Goal: Task Accomplishment & Management: Use online tool/utility

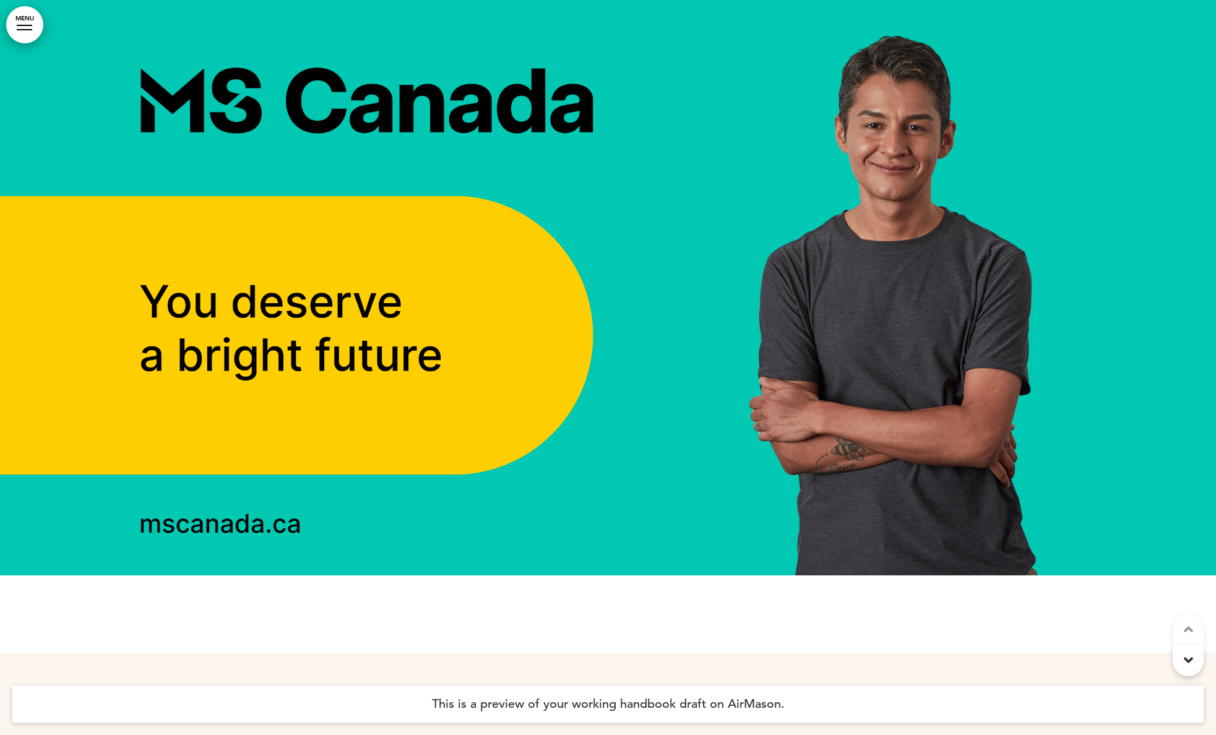
scroll to position [83, 0]
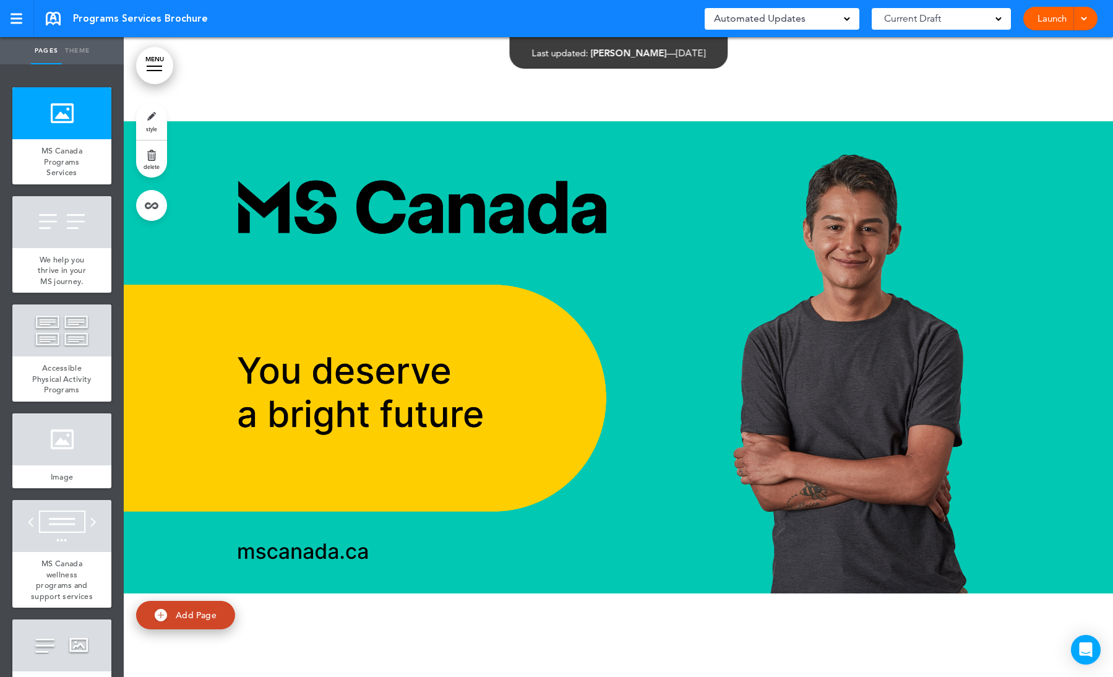
click at [1082, 15] on span at bounding box center [1084, 18] width 8 height 8
click at [1020, 49] on span "Launch" at bounding box center [1013, 46] width 28 height 11
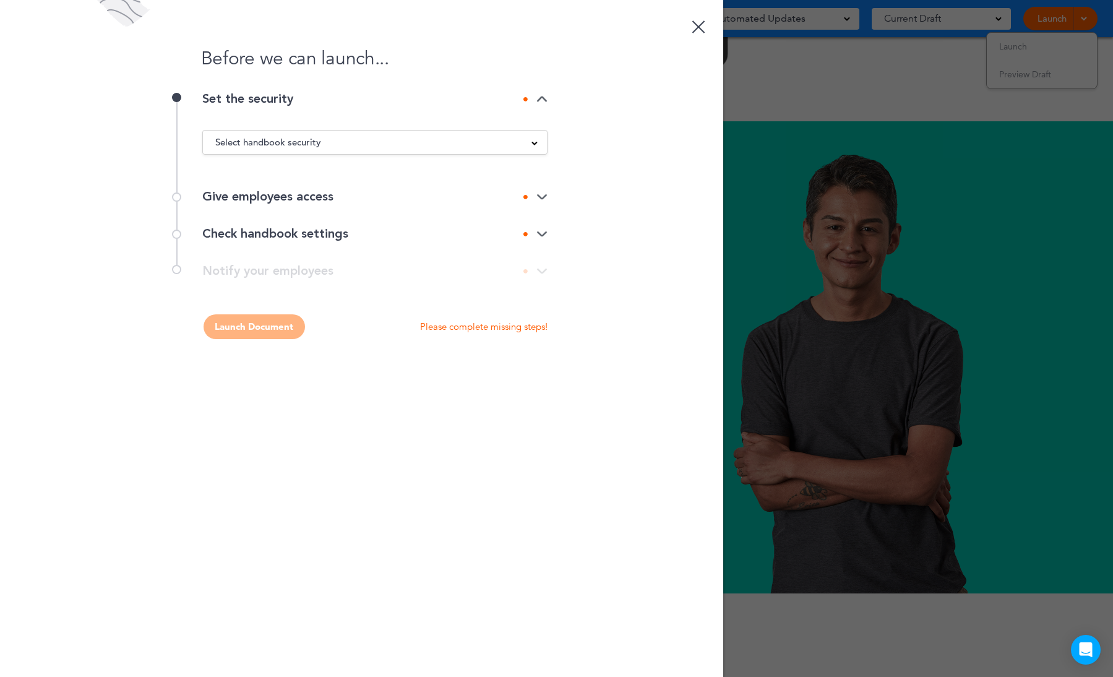
click at [343, 147] on div "Select handbook security" at bounding box center [375, 143] width 344 height 14
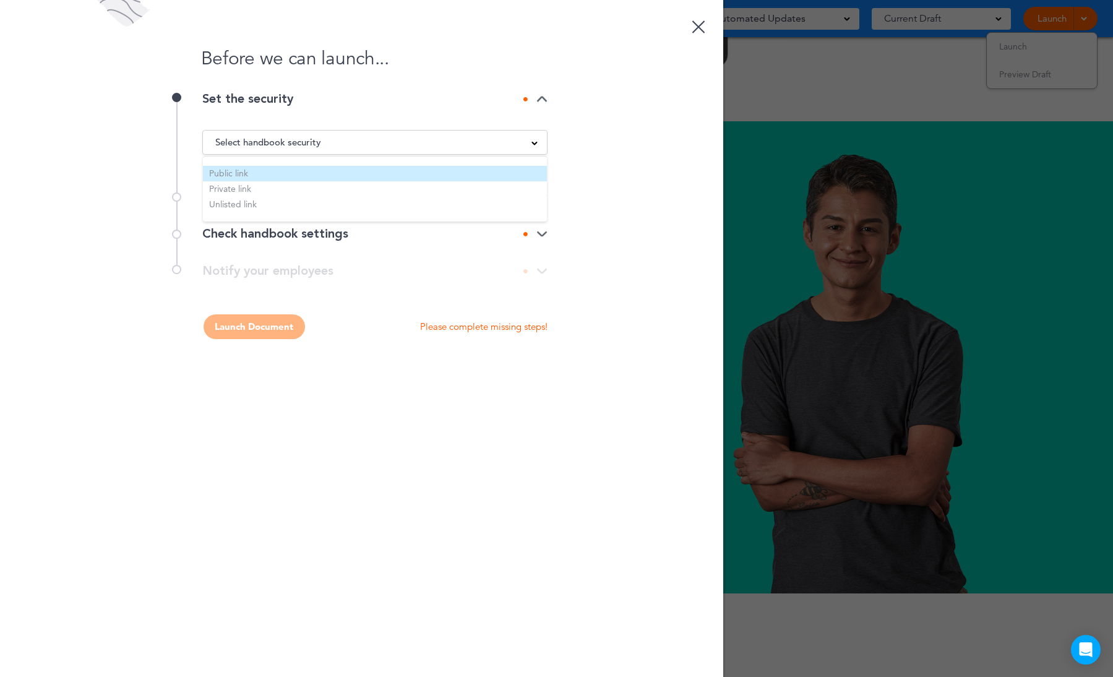
click at [263, 170] on li "Public link" at bounding box center [375, 173] width 344 height 15
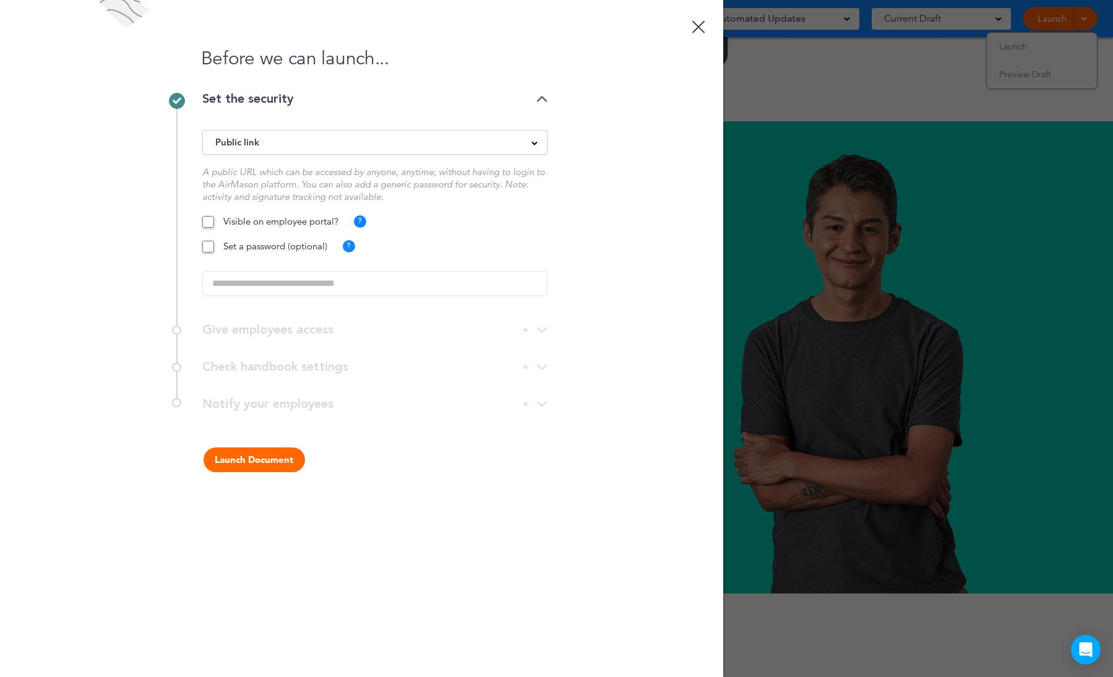
click at [320, 287] on div "Visible on employee portal? ? Will be visible on the employee portal when logge…" at bounding box center [374, 257] width 345 height 84
click at [267, 465] on button "Launch Document" at bounding box center [254, 459] width 101 height 25
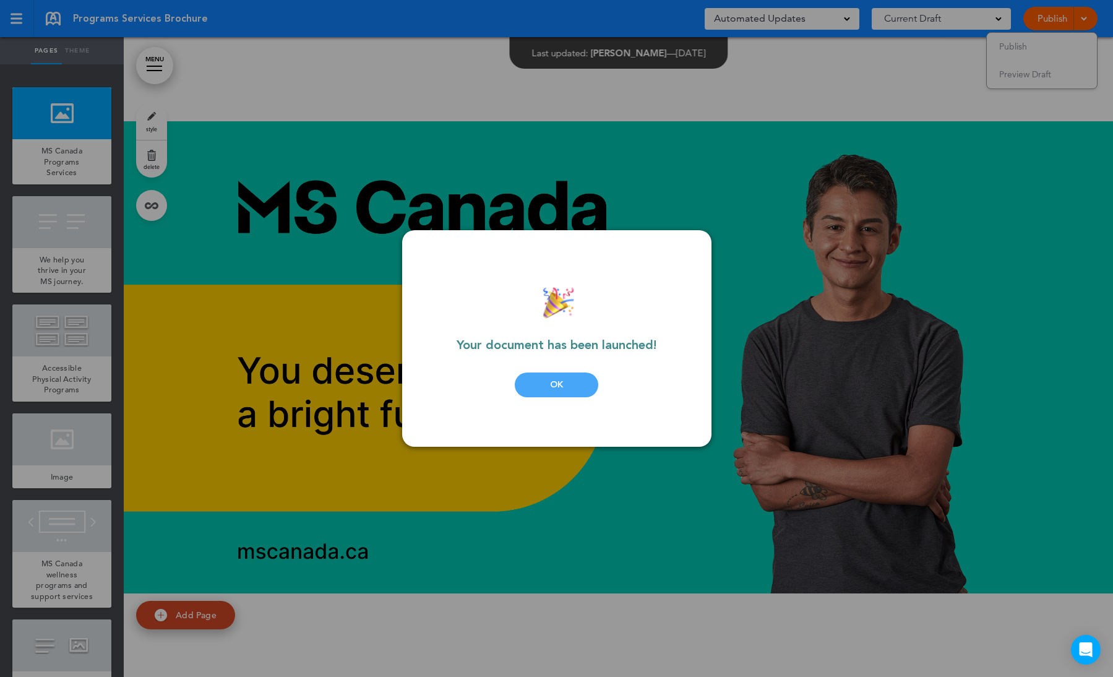
click at [560, 386] on div "OK" at bounding box center [557, 385] width 84 height 25
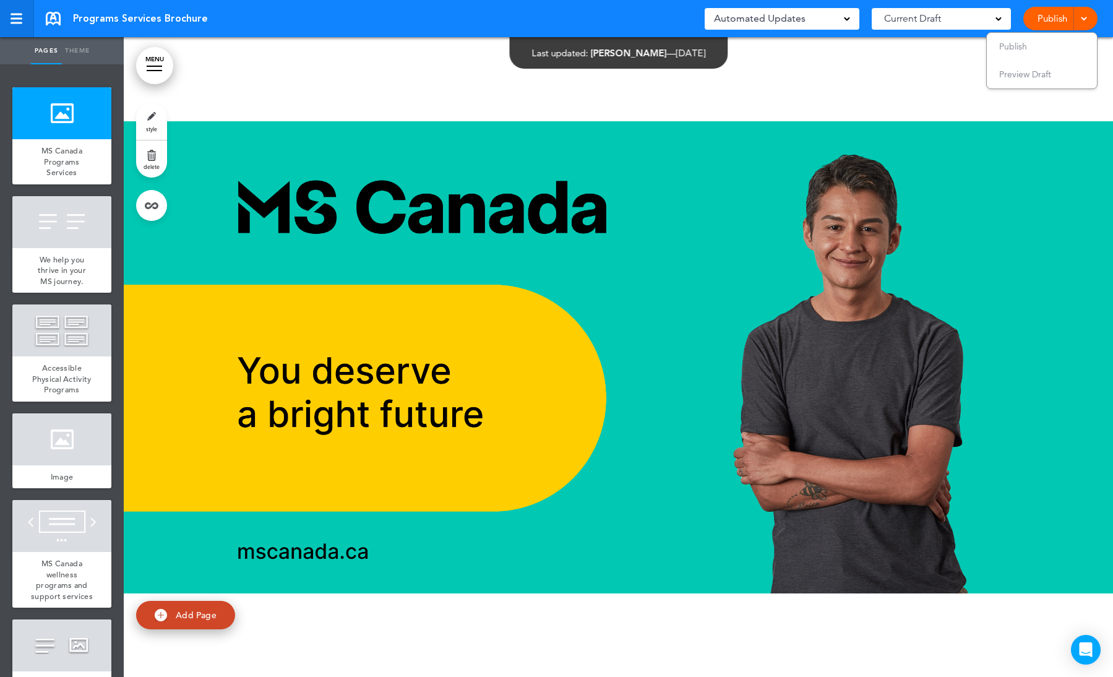
click at [12, 18] on div at bounding box center [17, 19] width 12 height 2
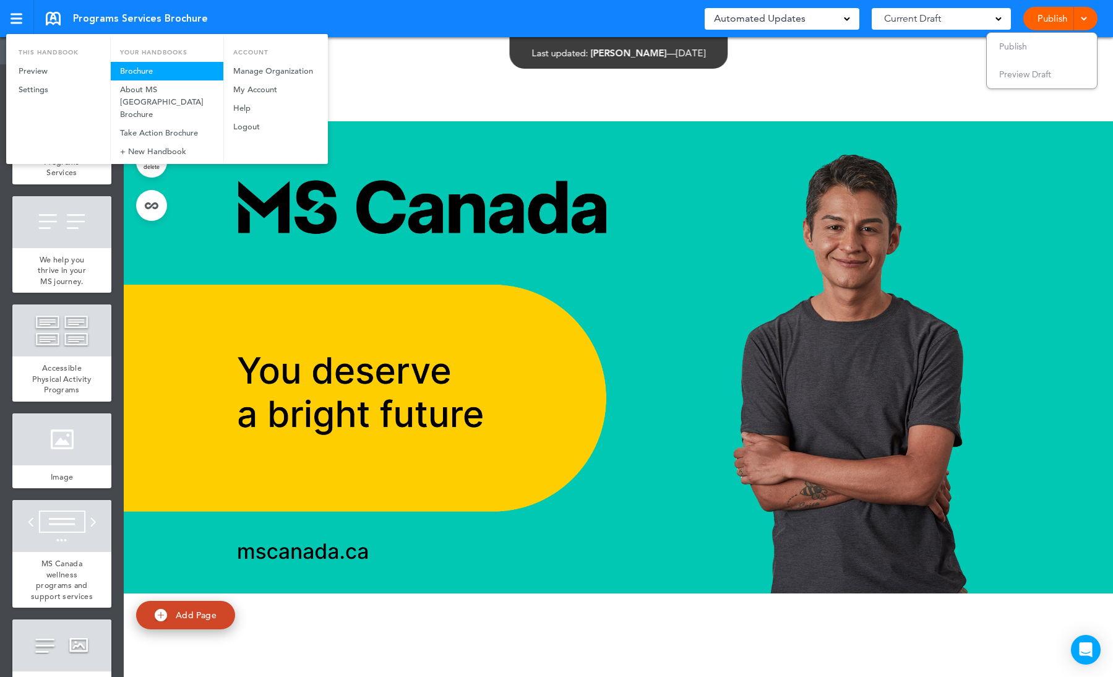
click at [148, 69] on link "Brochure" at bounding box center [167, 71] width 113 height 19
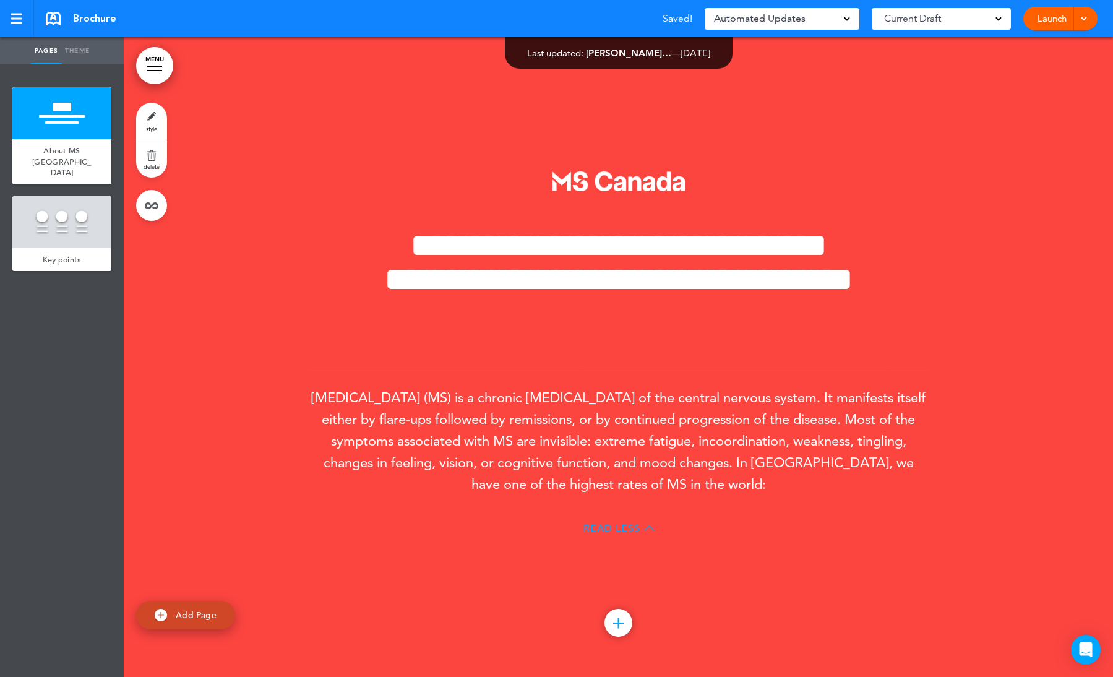
click at [96, 22] on span "Brochure" at bounding box center [94, 19] width 43 height 14
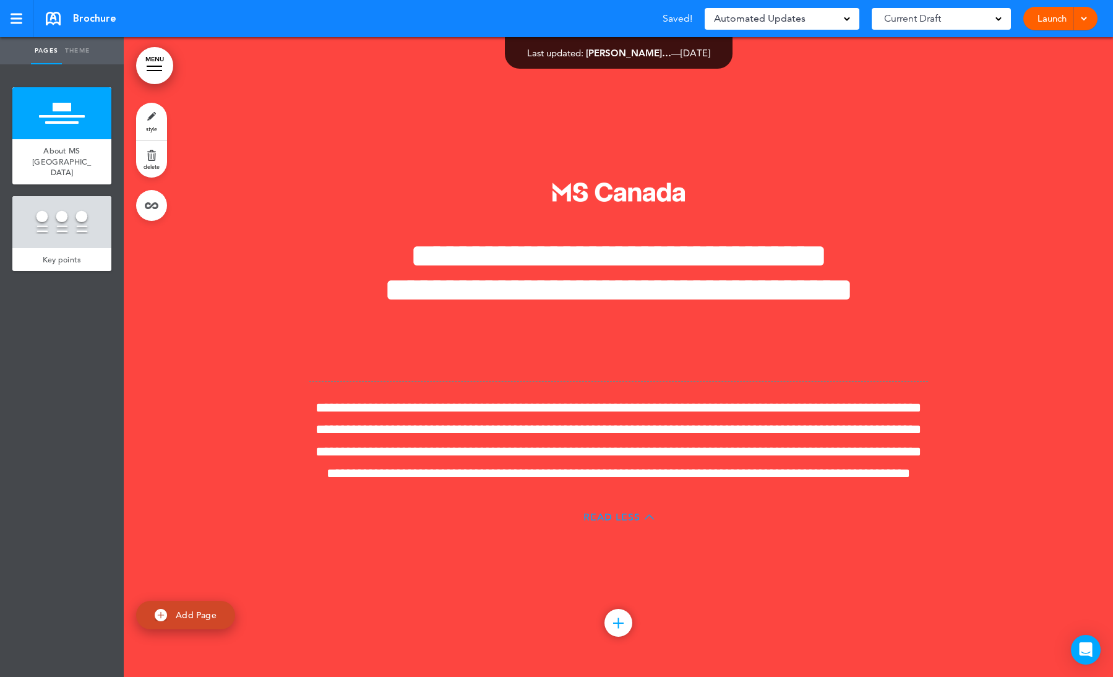
click at [50, 17] on link at bounding box center [53, 19] width 15 height 14
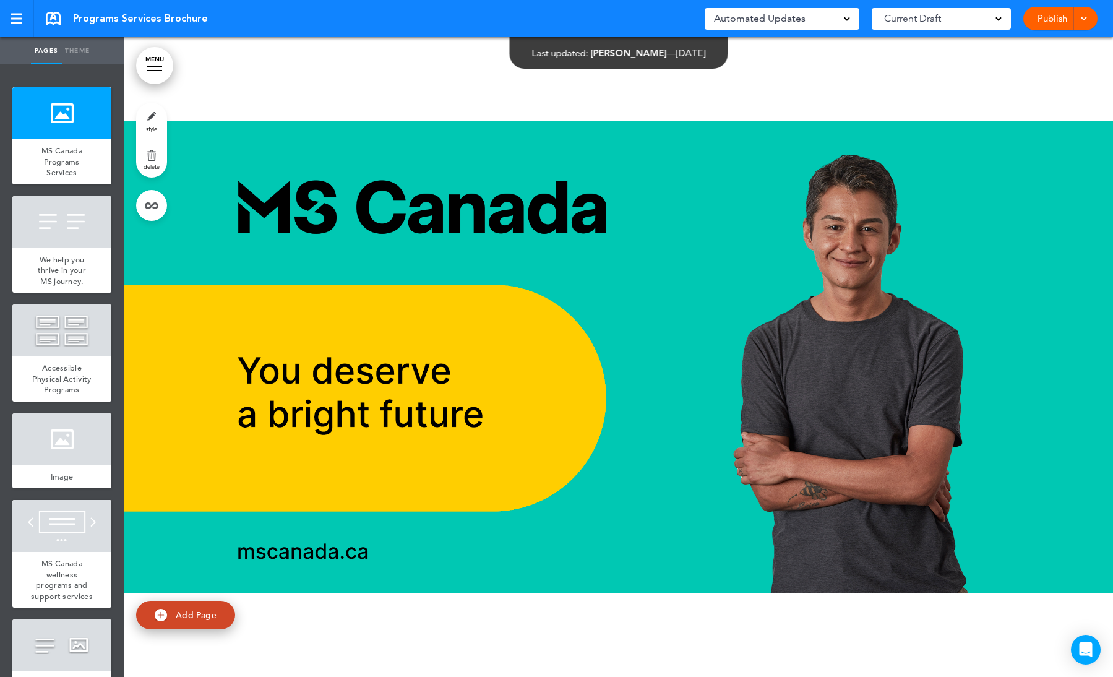
click at [1082, 20] on span at bounding box center [1084, 18] width 8 height 8
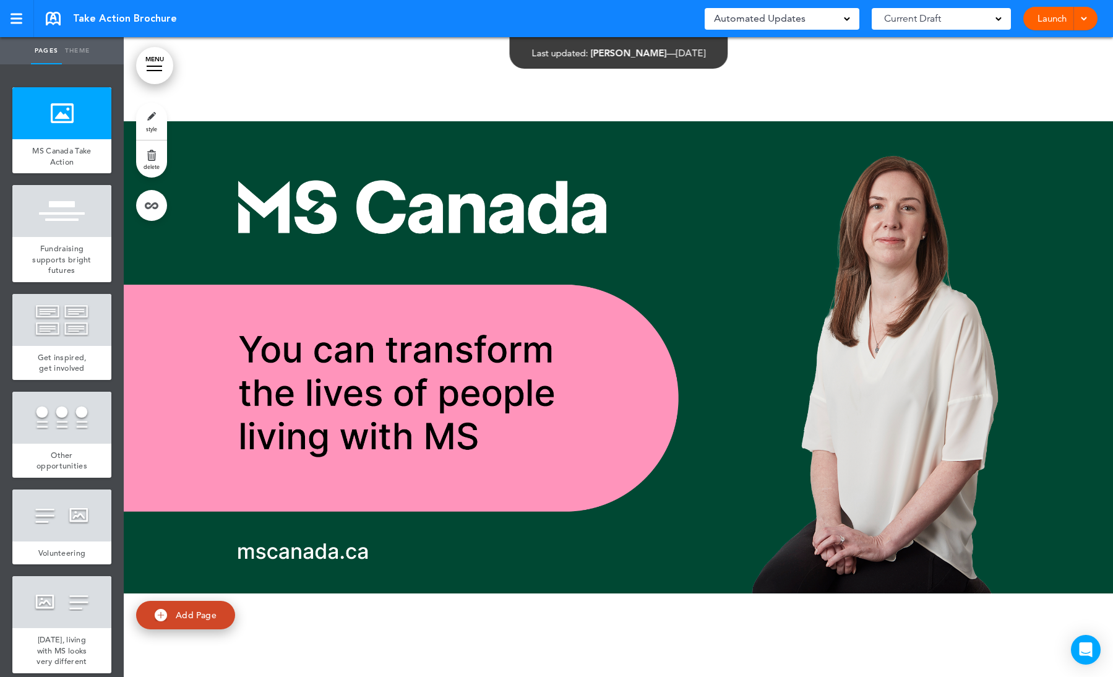
click at [1084, 20] on span at bounding box center [1084, 18] width 8 height 8
click at [1047, 48] on li "Launch" at bounding box center [1042, 47] width 110 height 28
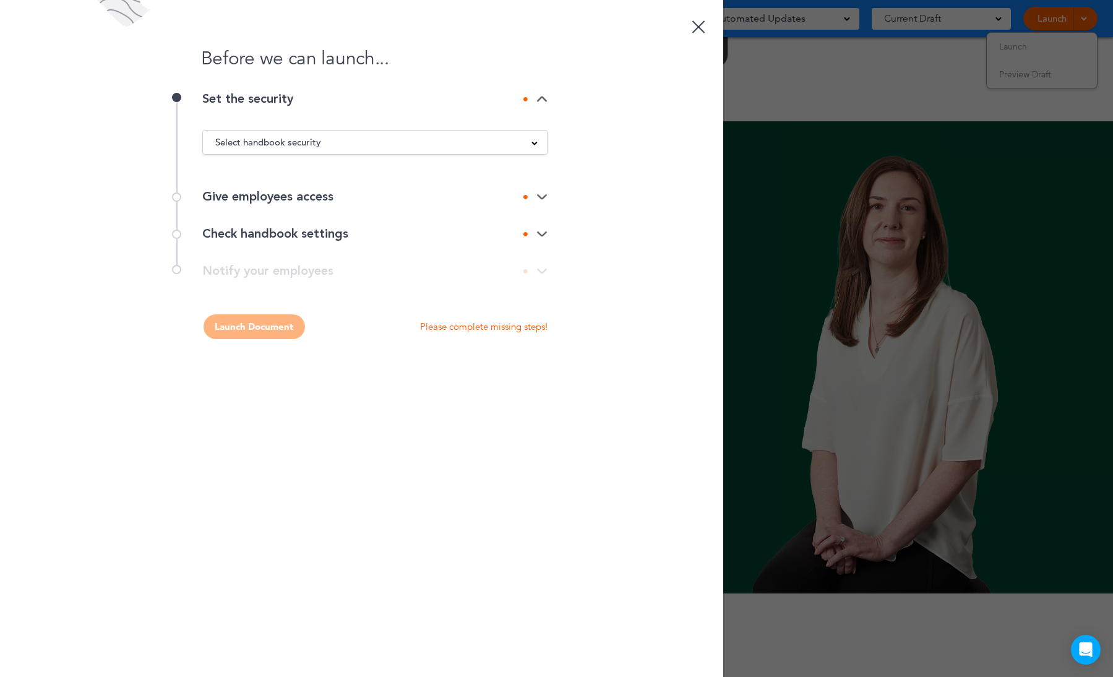
click at [308, 148] on span "Select handbook security" at bounding box center [268, 142] width 106 height 17
click at [274, 175] on li "Public link" at bounding box center [375, 173] width 344 height 15
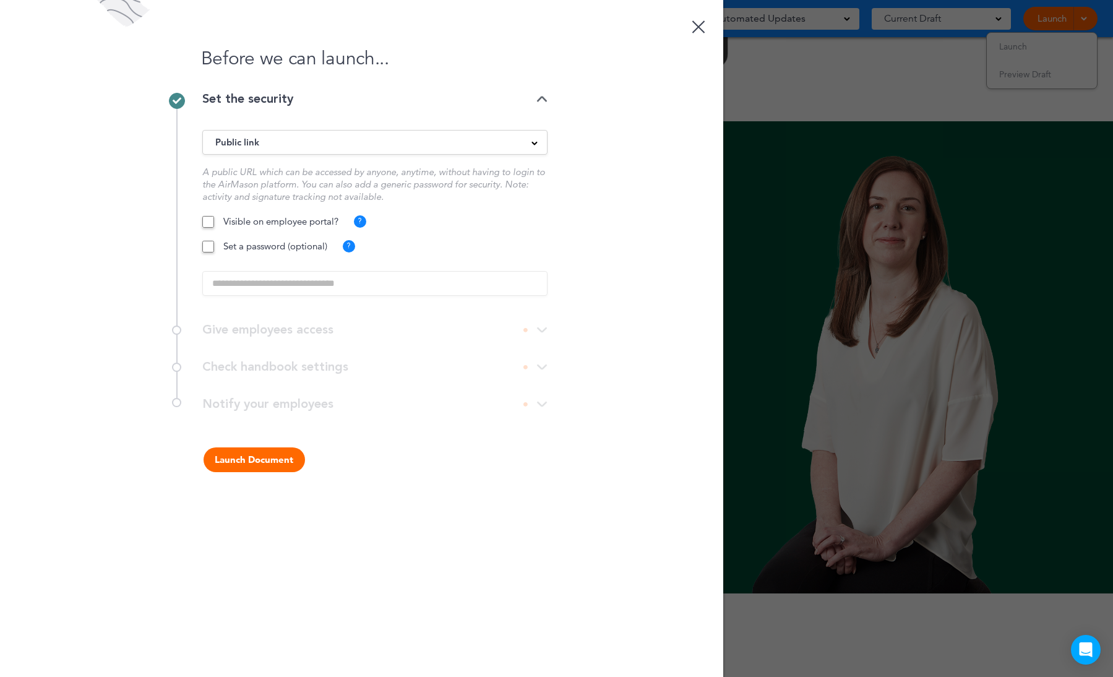
click at [270, 461] on button "Launch Document" at bounding box center [254, 459] width 101 height 25
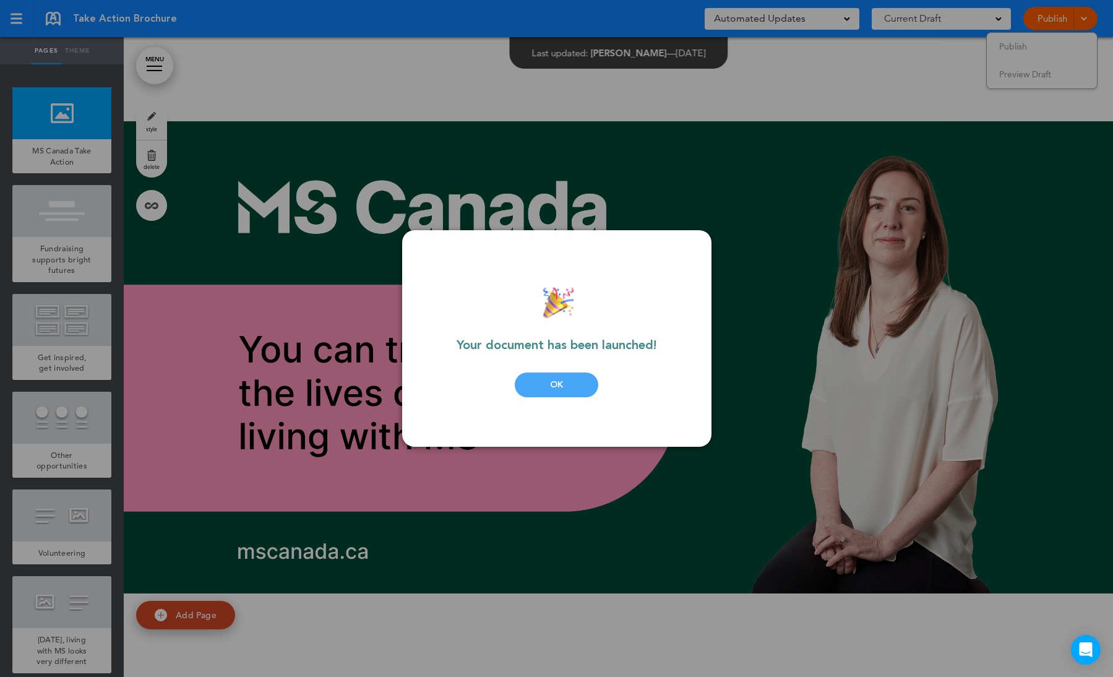
click at [554, 387] on div "OK" at bounding box center [557, 385] width 84 height 25
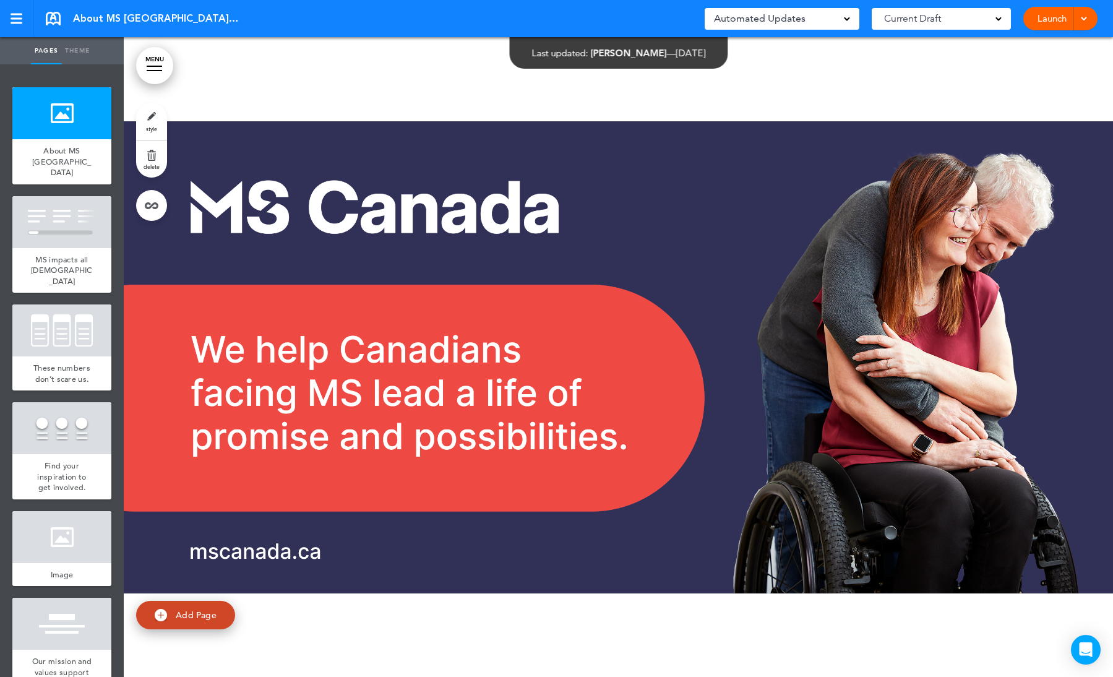
click at [1074, 16] on div "Launch Launch Preview Draft" at bounding box center [1061, 19] width 74 height 24
click at [1088, 21] on div "Launch Launch Preview Draft" at bounding box center [1061, 19] width 74 height 24
click at [1084, 16] on span at bounding box center [1084, 18] width 8 height 8
click at [1031, 50] on li "Launch" at bounding box center [1042, 47] width 110 height 28
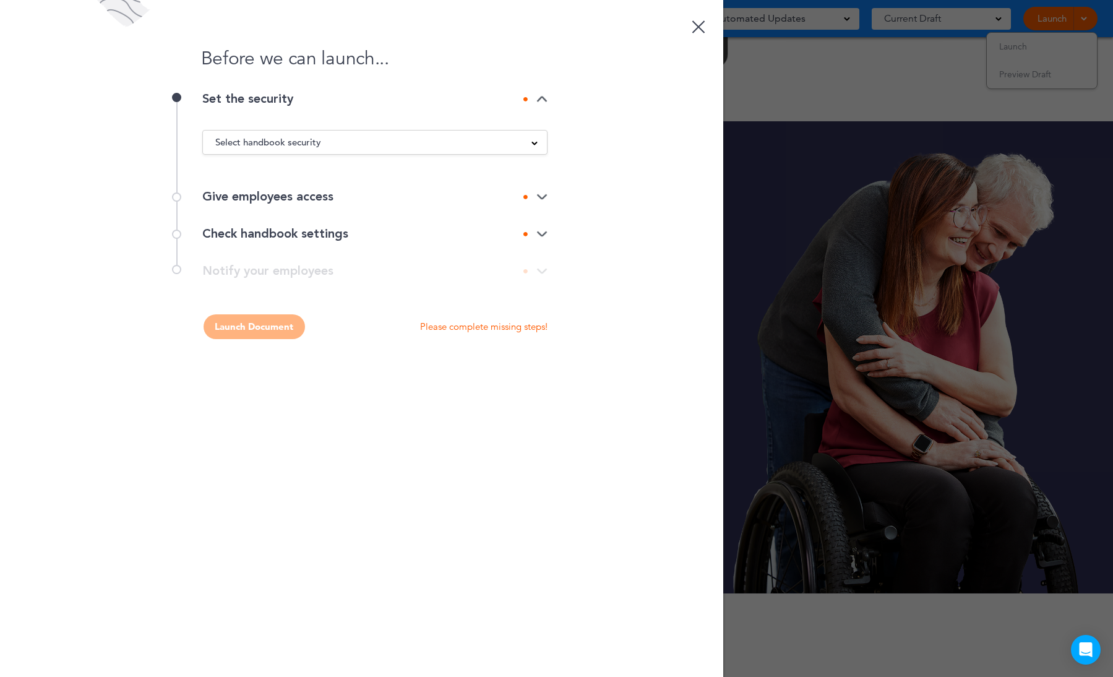
click at [315, 144] on span "Select handbook security" at bounding box center [268, 142] width 106 height 17
click at [280, 171] on li "Public link" at bounding box center [375, 173] width 344 height 15
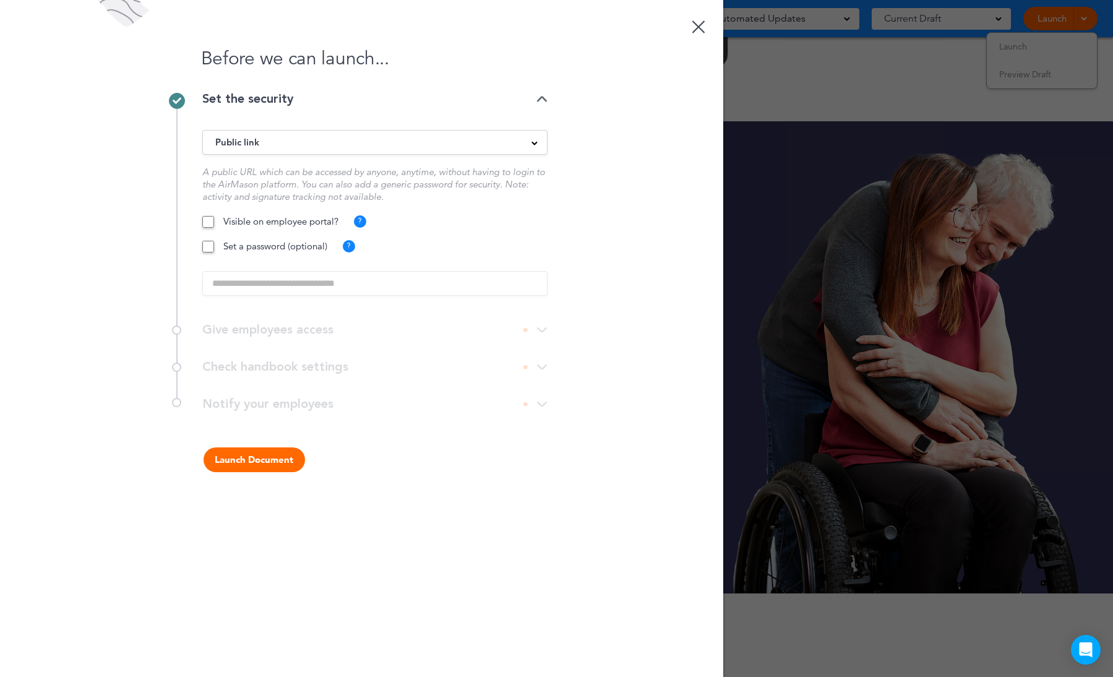
click at [284, 455] on button "Launch Document" at bounding box center [254, 459] width 101 height 25
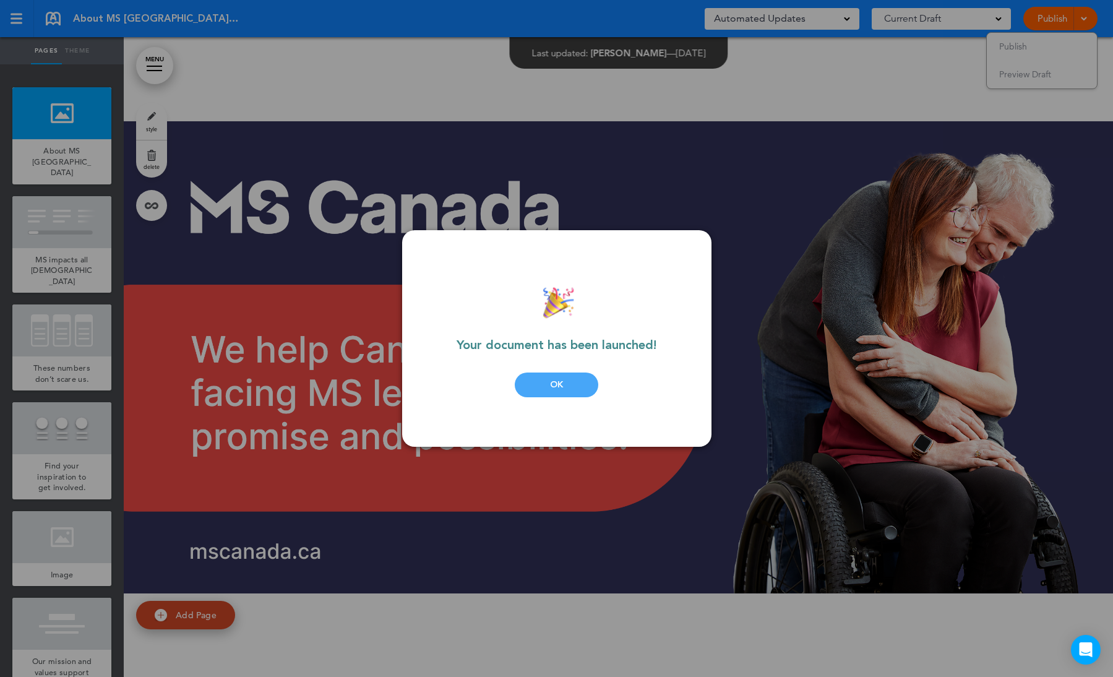
click at [549, 382] on div "OK" at bounding box center [557, 385] width 84 height 25
